Goal: Task Accomplishment & Management: Use online tool/utility

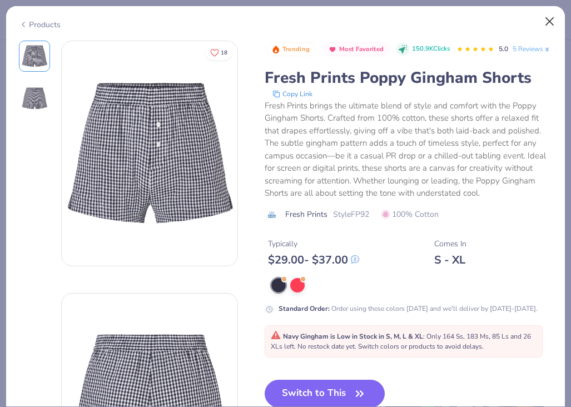
click at [549, 19] on button "Close" at bounding box center [549, 21] width 21 height 21
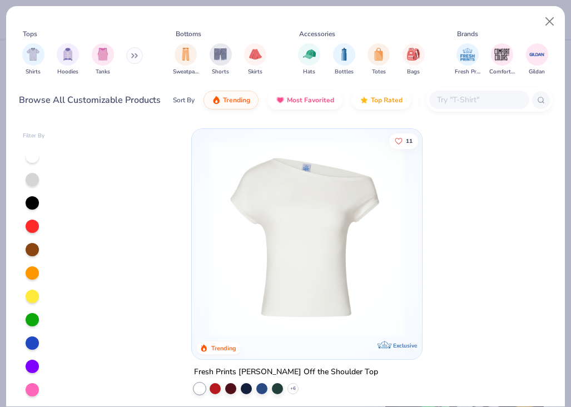
click at [2, 34] on div "Tops Shirts Hoodies Tanks Bottoms Sweatpants Shorts Skirts Accessories Hats Bot…" at bounding box center [285, 203] width 571 height 407
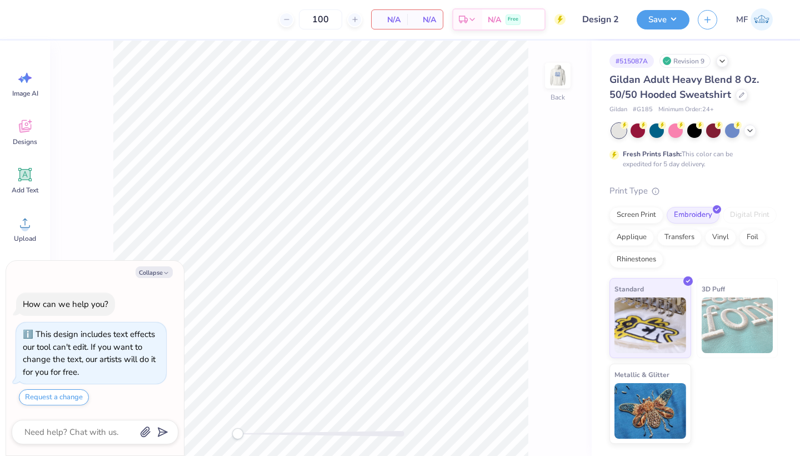
type textarea "x"
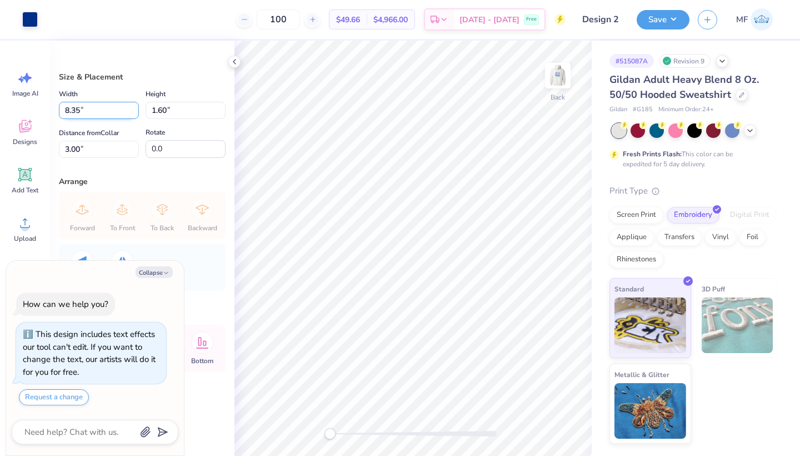
click at [78, 112] on input "8.35" at bounding box center [99, 110] width 80 height 17
type input "5"
type input "6.00"
type textarea "x"
type input "1.15"
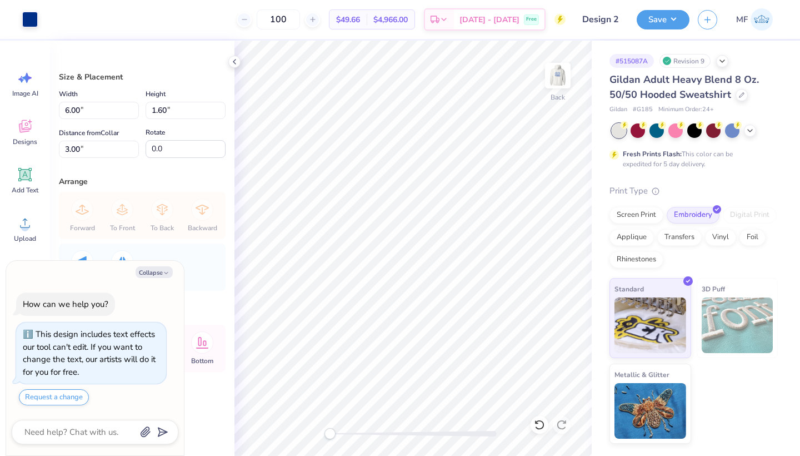
type input "3.23"
click at [150, 61] on div "Size & Placement Width 6.00 6.00 " Height 1.15 1.60 " Distance from Collar 3.23…" at bounding box center [142, 248] width 184 height 415
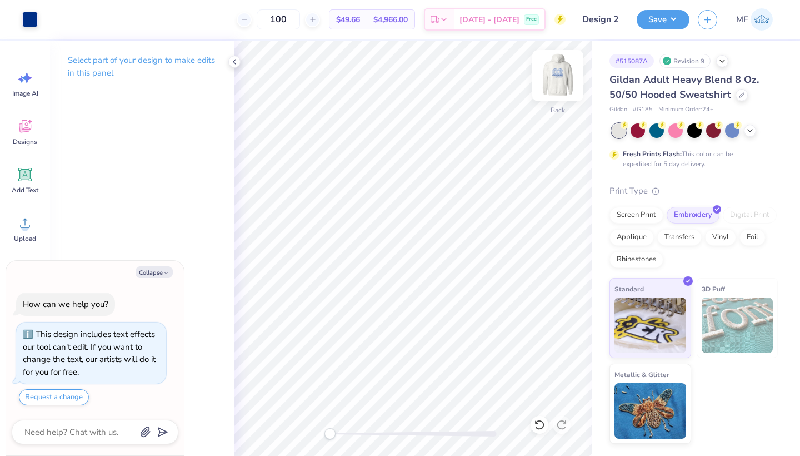
click at [548, 67] on img at bounding box center [558, 75] width 44 height 44
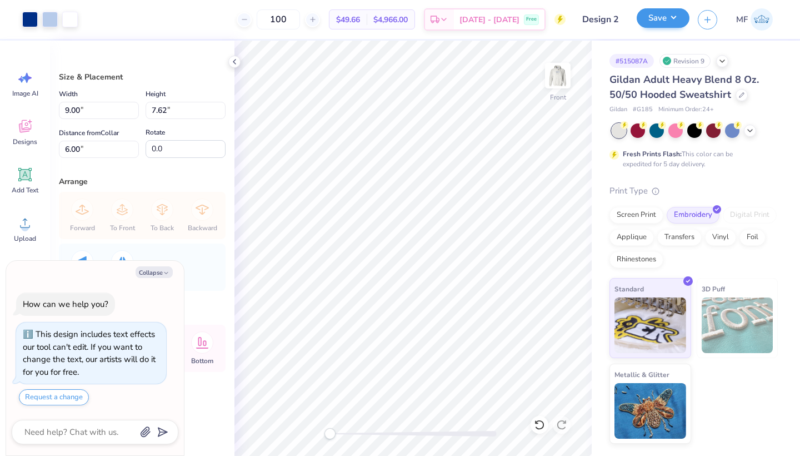
click at [649, 17] on button "Save" at bounding box center [663, 17] width 53 height 19
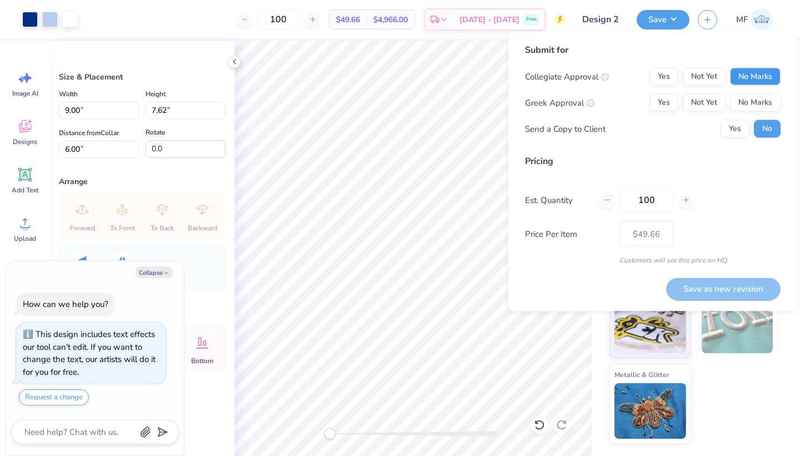
click at [744, 75] on button "No Marks" at bounding box center [755, 77] width 51 height 18
click at [667, 99] on button "Yes" at bounding box center [663, 103] width 29 height 18
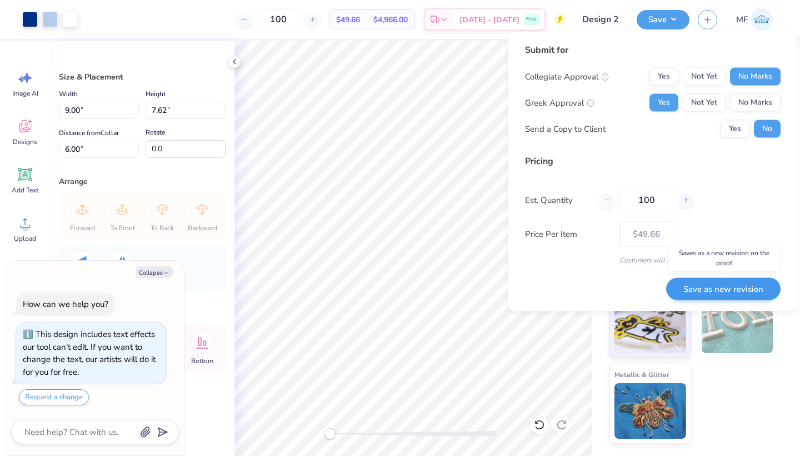
click at [705, 288] on button "Save as new revision" at bounding box center [723, 288] width 114 height 23
type textarea "x"
type input "– –"
type textarea "x"
type input "$49.66"
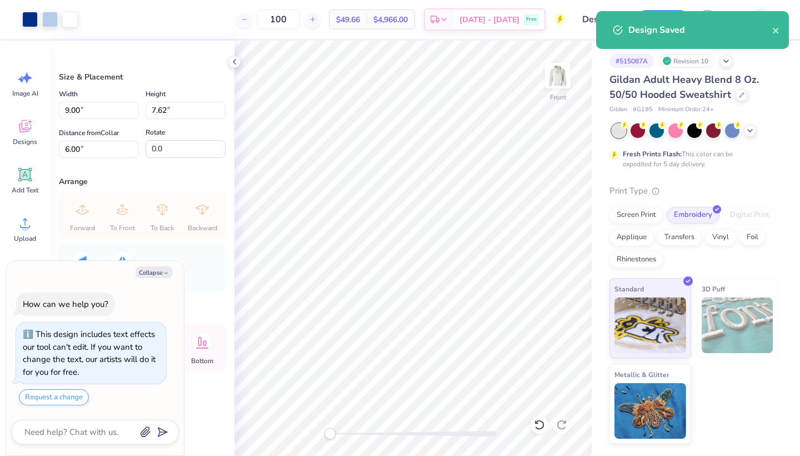
type textarea "x"
